Goal: Task Accomplishment & Management: Manage account settings

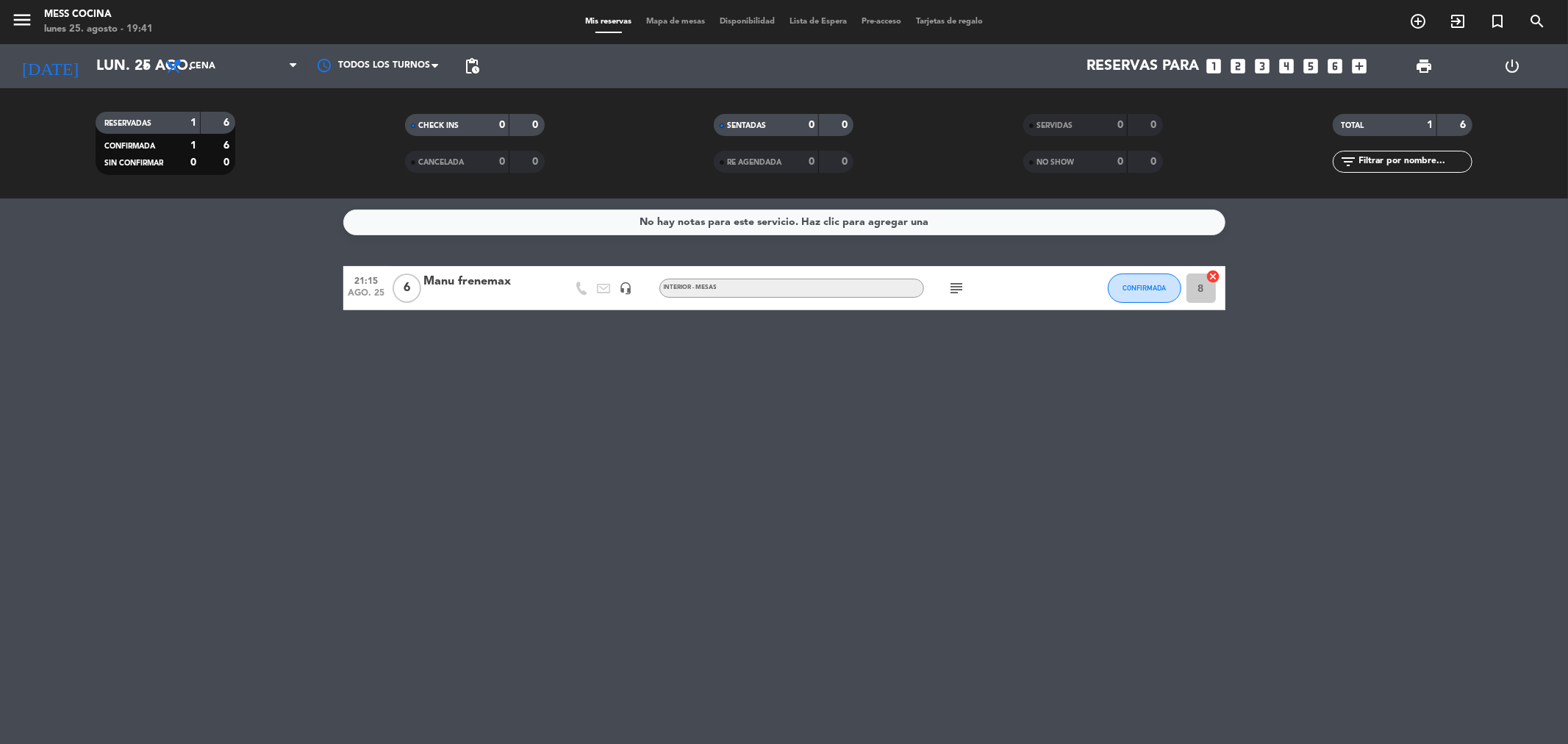
click at [292, 112] on filter-checkbox "RESERVADAS 1 6 CONFIRMADA 1 6 SIN CONFIRMAR 0 0" at bounding box center [165, 143] width 310 height 63
click at [355, 500] on div "No hay notas para este servicio. Haz clic para agregar una 21:15 [DATE] 6 Manu …" at bounding box center [784, 471] width 1568 height 545
drag, startPoint x: 216, startPoint y: 365, endPoint x: 788, endPoint y: 461, distance: 580.0
click at [788, 461] on div "No hay notas para este servicio. Haz clic para agregar una 21:15 [DATE] 6 Manu …" at bounding box center [784, 471] width 1568 height 545
drag, startPoint x: 788, startPoint y: 461, endPoint x: 103, endPoint y: 317, distance: 700.0
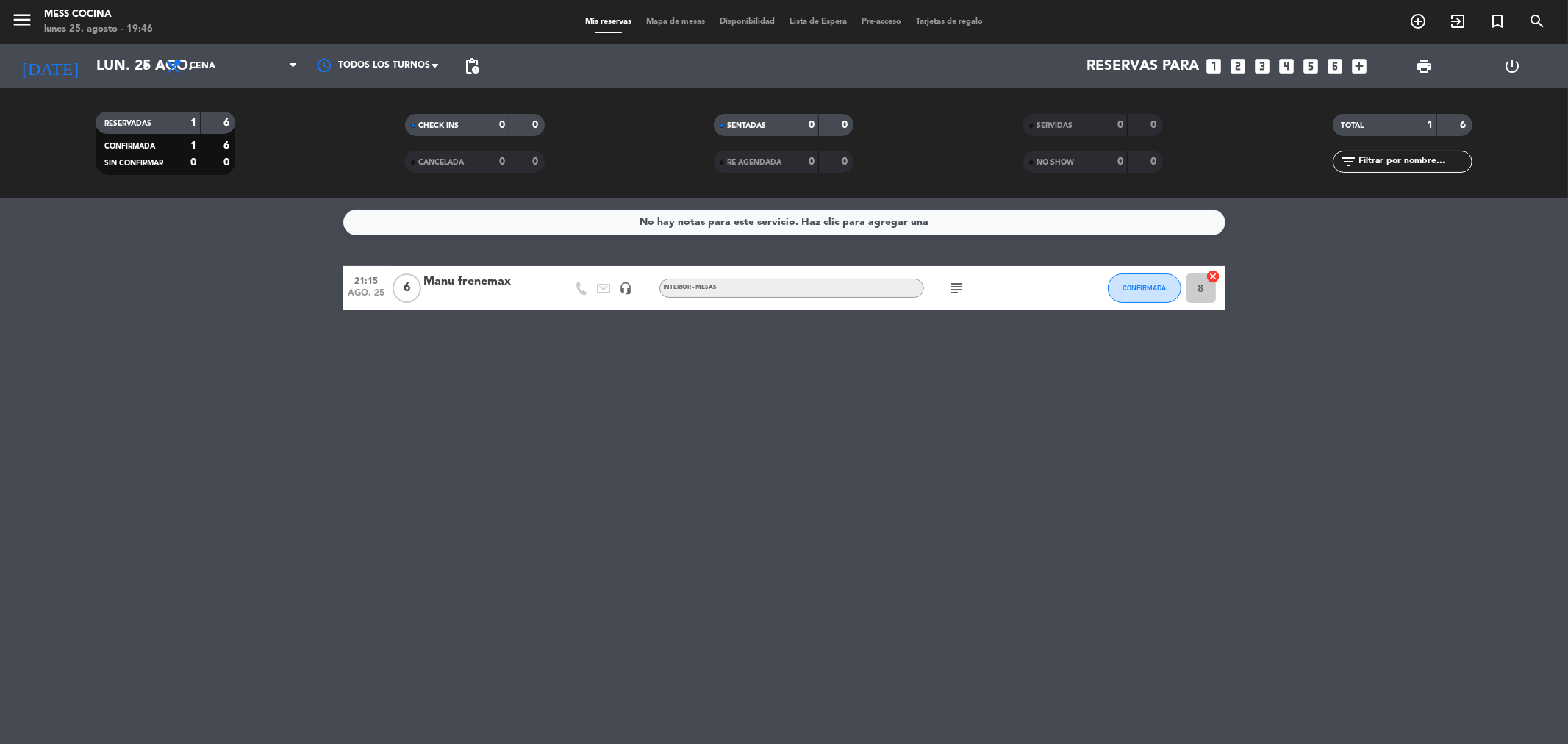
click at [103, 317] on div "No hay notas para este servicio. Haz clic para agregar una 21:15 [DATE] 6 Manu …" at bounding box center [784, 471] width 1568 height 545
drag, startPoint x: 103, startPoint y: 317, endPoint x: 753, endPoint y: 370, distance: 652.2
click at [753, 370] on div "No hay notas para este servicio. Haz clic para agregar una 21:15 [DATE] 6 Manu …" at bounding box center [784, 471] width 1568 height 545
click at [89, 76] on input "lun. 25 ago." at bounding box center [182, 66] width 187 height 33
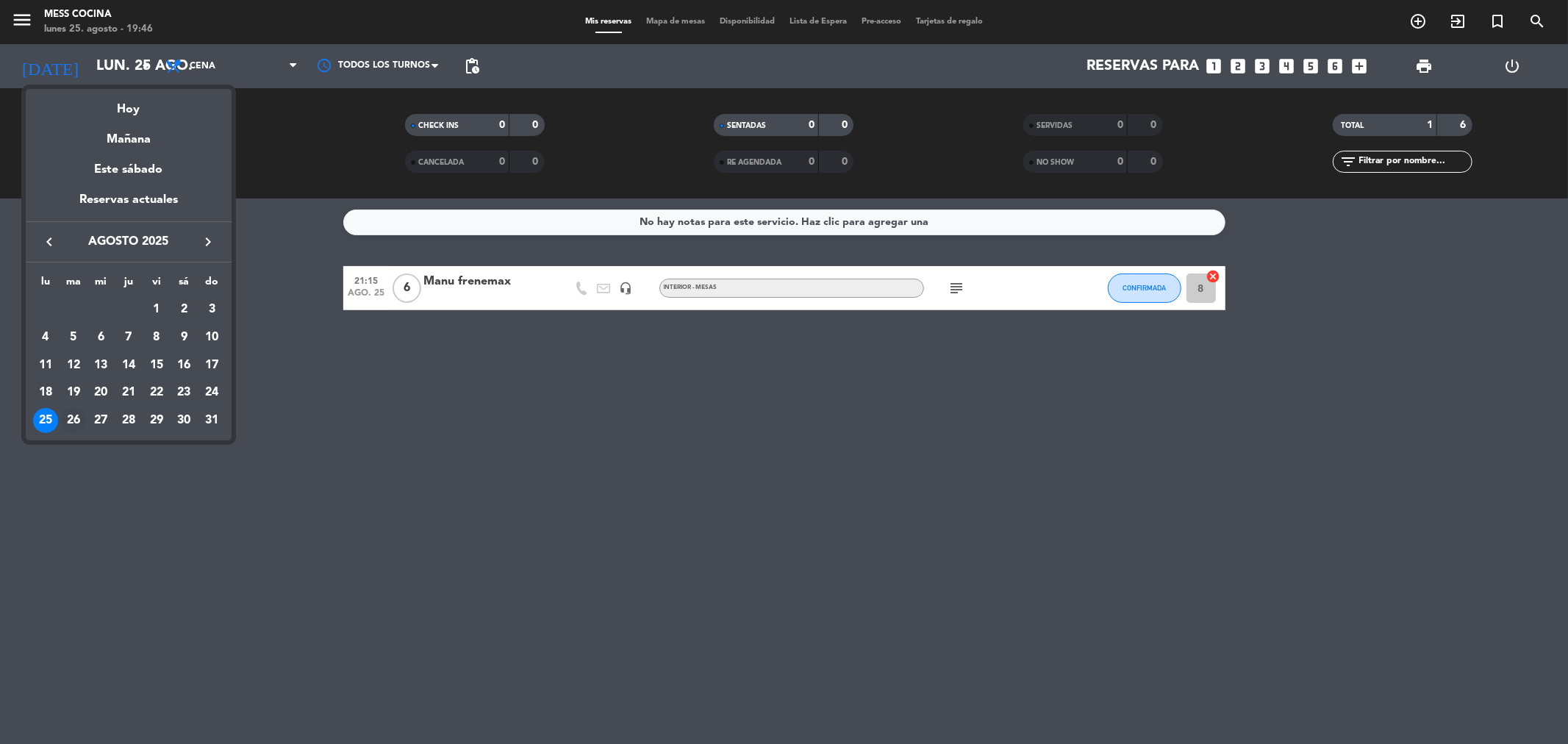
click at [72, 412] on div "26" at bounding box center [74, 420] width 25 height 25
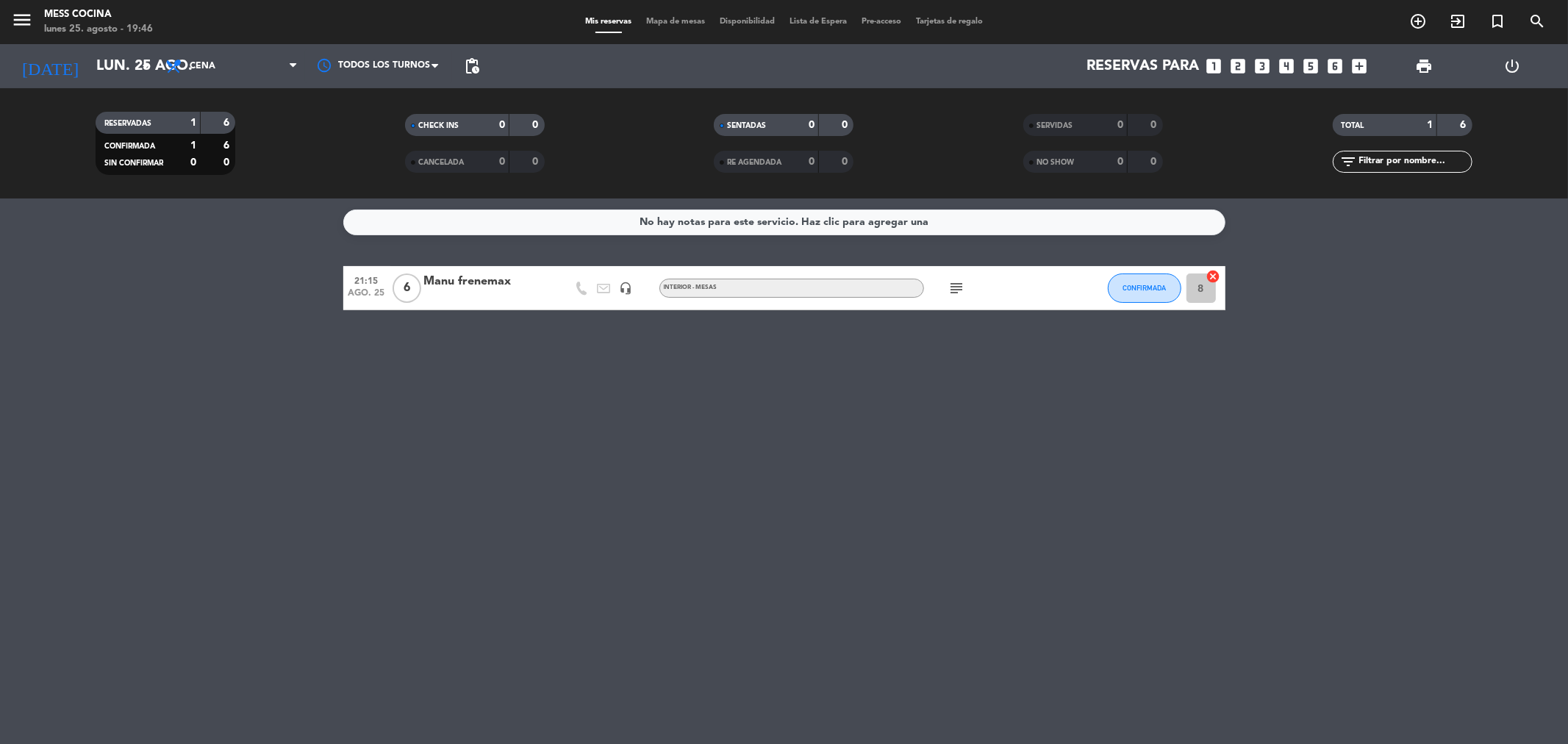
type input "[DATE]"
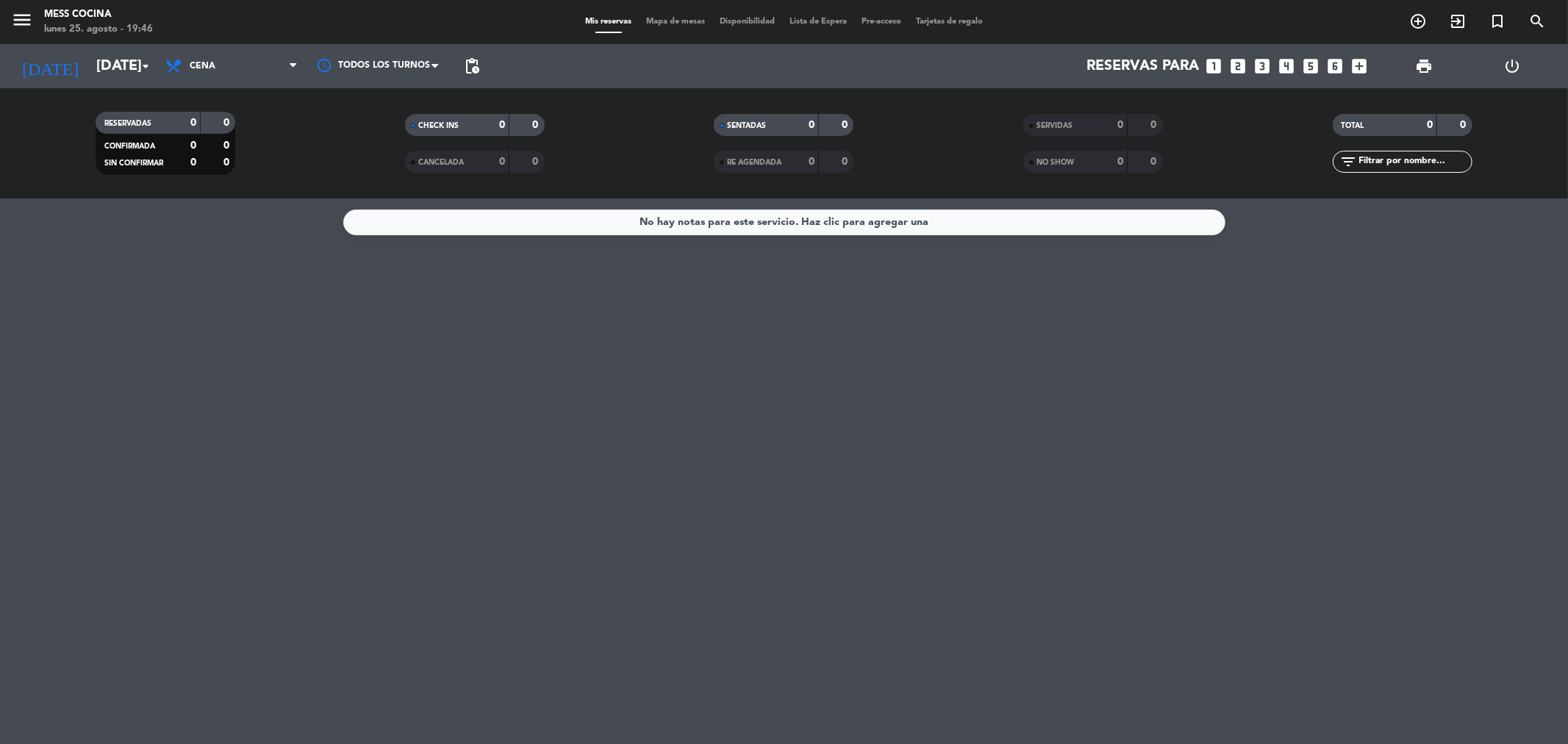
drag, startPoint x: 138, startPoint y: 324, endPoint x: 642, endPoint y: 530, distance: 544.5
click at [642, 530] on div "No hay notas para este servicio. Haz clic para agregar una" at bounding box center [784, 471] width 1568 height 545
drag, startPoint x: 275, startPoint y: 259, endPoint x: 679, endPoint y: 463, distance: 452.6
click at [679, 463] on div "No hay notas para este servicio. Haz clic para agregar una" at bounding box center [784, 471] width 1568 height 545
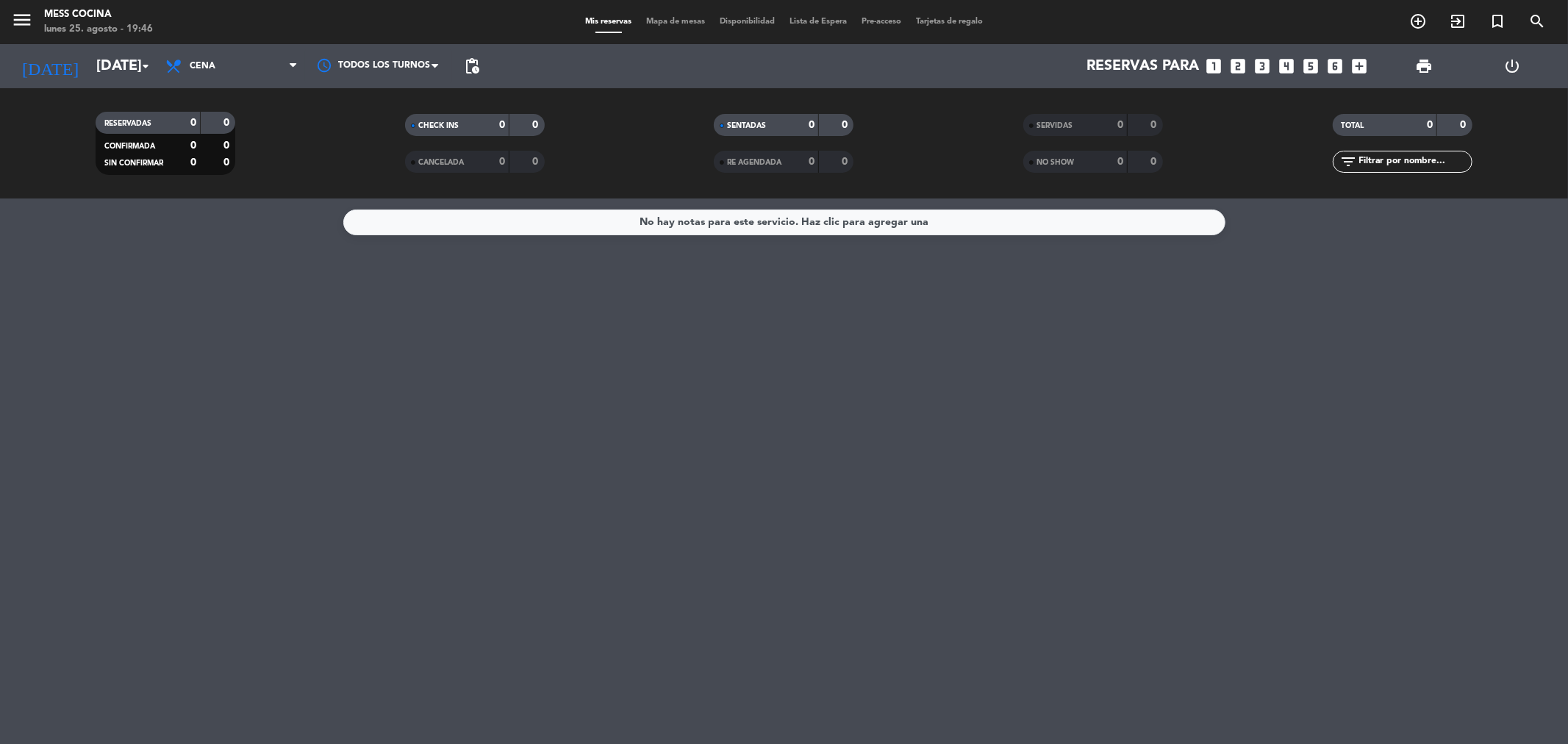
click at [679, 463] on div "No hay notas para este servicio. Haz clic para agregar una" at bounding box center [784, 471] width 1568 height 545
drag, startPoint x: 679, startPoint y: 463, endPoint x: 26, endPoint y: 282, distance: 677.6
click at [26, 282] on div "No hay notas para este servicio. Haz clic para agregar una" at bounding box center [784, 471] width 1568 height 545
